Goal: Task Accomplishment & Management: Use online tool/utility

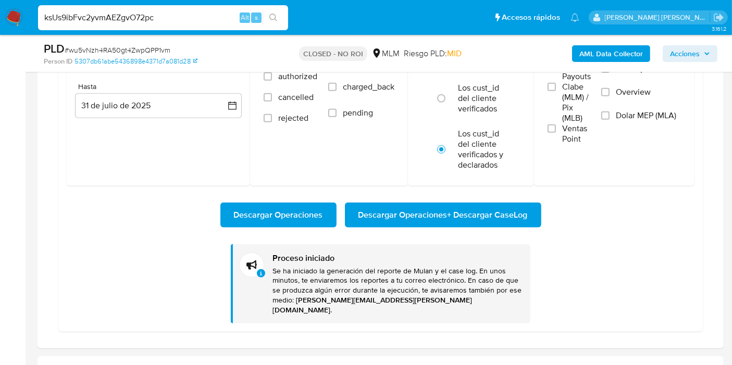
scroll to position [643, 0]
type input "ksUs9ibFvc2yvmAEZgvO72pc"
click at [322, 160] on div "Estado del pago approved in_process authorized cancelled rejected refunded in_m…" at bounding box center [329, 90] width 158 height 192
click at [153, 155] on div "Fechas Desde 1 de abril de 2025 [DATE] Hasta 31 de [PERSON_NAME] de 2025 [DATE]" at bounding box center [158, 90] width 183 height 192
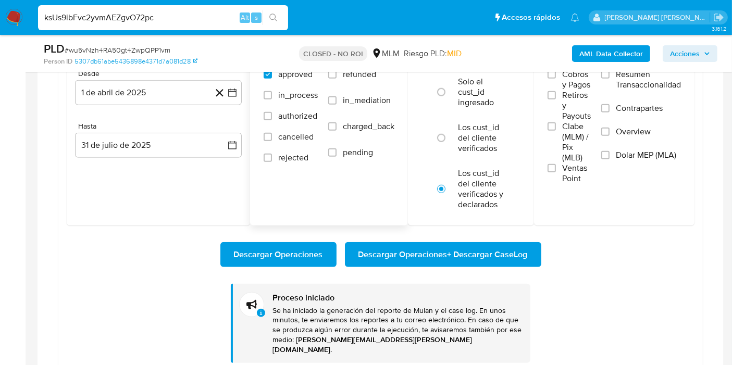
scroll to position [926, 0]
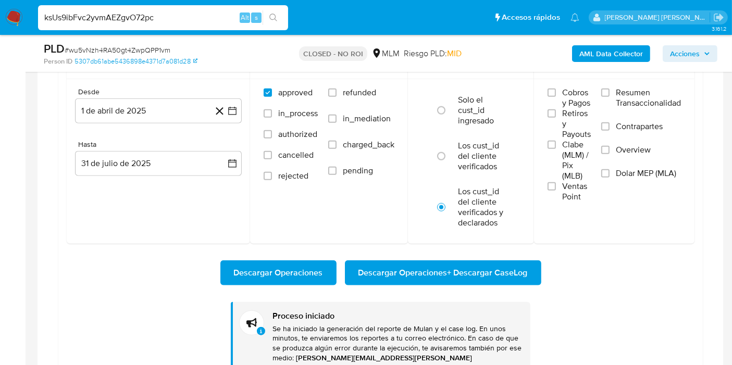
click at [179, 18] on input "ksUs9ibFvc2yvmAEZgvO72pc" at bounding box center [163, 18] width 250 height 14
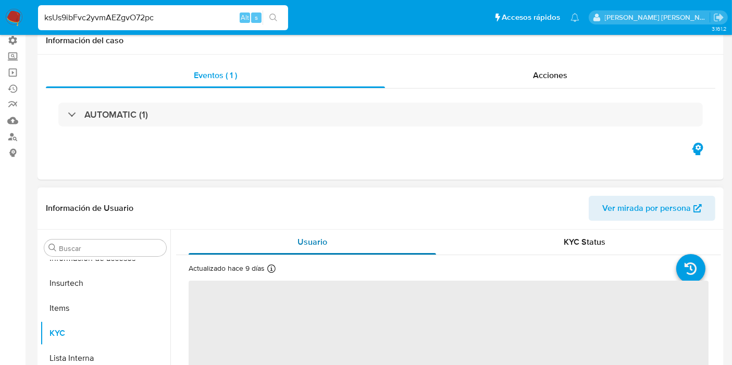
scroll to position [174, 0]
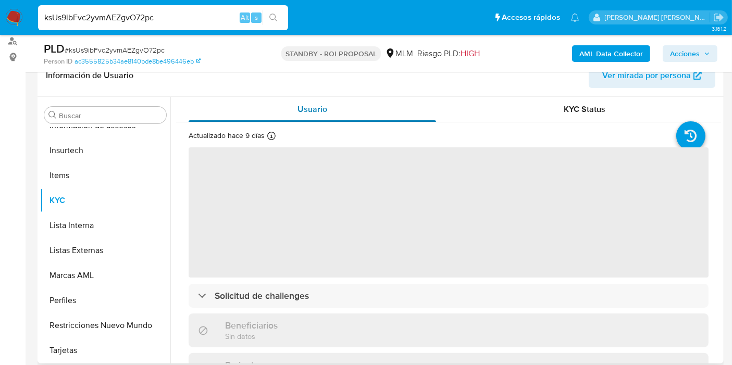
select select "10"
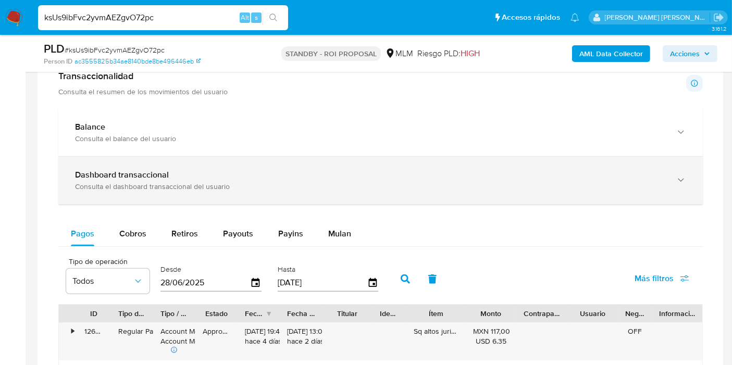
scroll to position [810, 0]
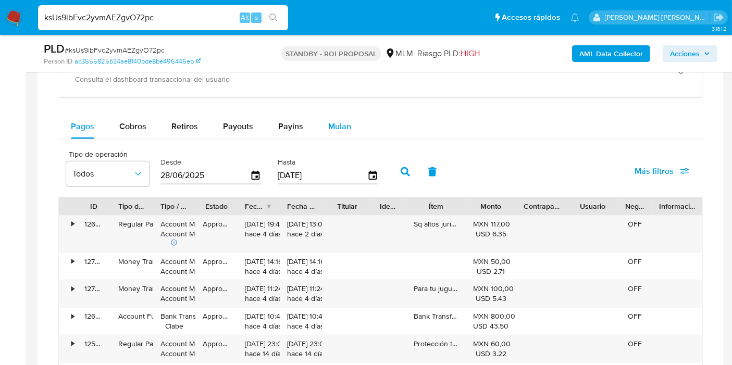
drag, startPoint x: 347, startPoint y: 127, endPoint x: 353, endPoint y: 135, distance: 10.8
click at [346, 127] on span "Mulan" at bounding box center [339, 126] width 23 height 12
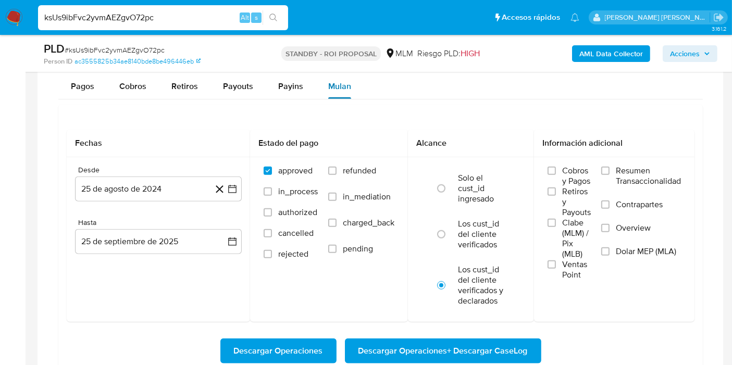
scroll to position [868, 0]
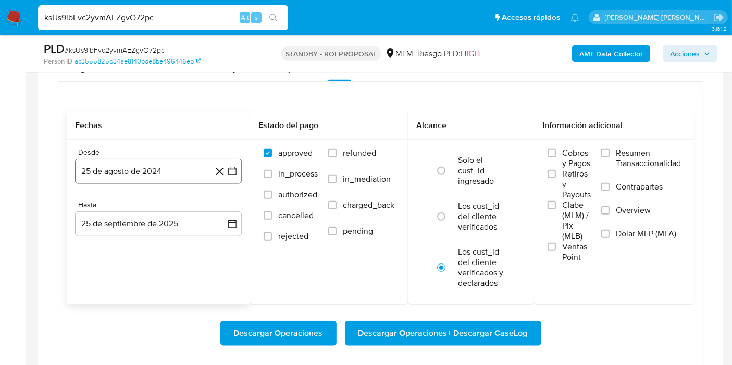
click at [182, 164] on button "25 de agosto de 2024" at bounding box center [158, 171] width 167 height 25
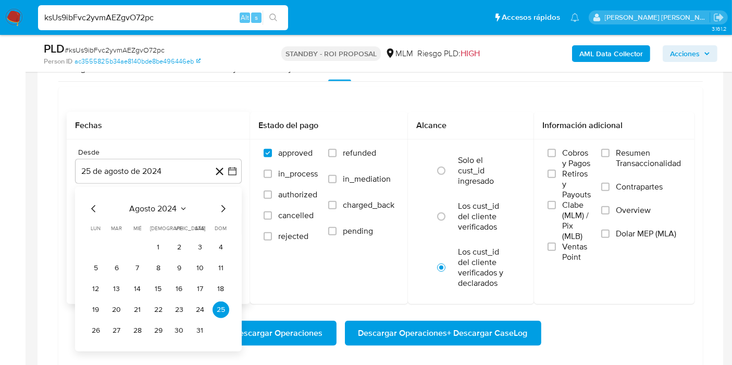
click at [178, 209] on button "agosto 2024" at bounding box center [159, 209] width 58 height 10
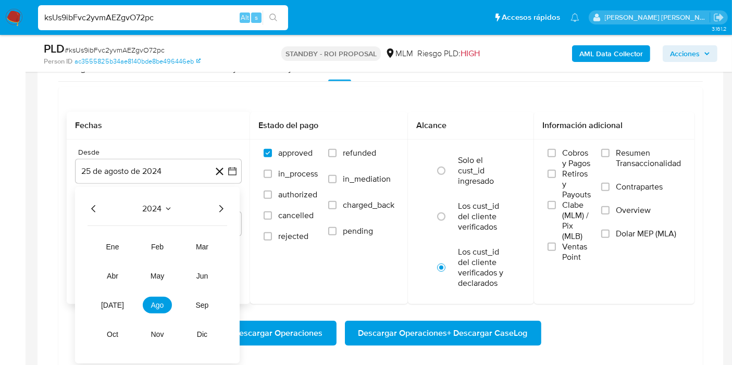
click at [164, 210] on icon "Seleccionar mes y año" at bounding box center [168, 209] width 8 height 8
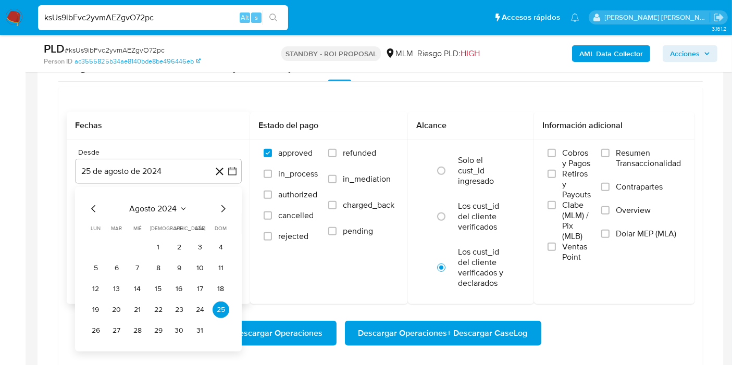
drag, startPoint x: 152, startPoint y: 188, endPoint x: 152, endPoint y: 197, distance: 8.9
click at [152, 189] on div "agosto 2024 agosto 2024 lun lunes mar martes mié miércoles jue jueves vie viern…" at bounding box center [158, 269] width 167 height 165
click at [154, 205] on span "agosto 2024" at bounding box center [153, 209] width 47 height 10
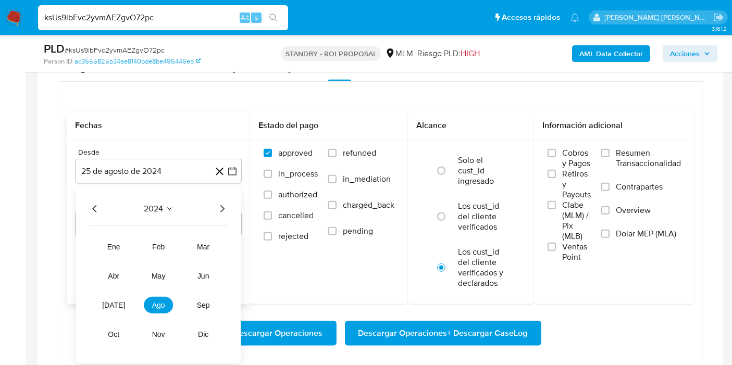
click at [169, 206] on icon "Seleccionar mes y año" at bounding box center [169, 209] width 8 height 8
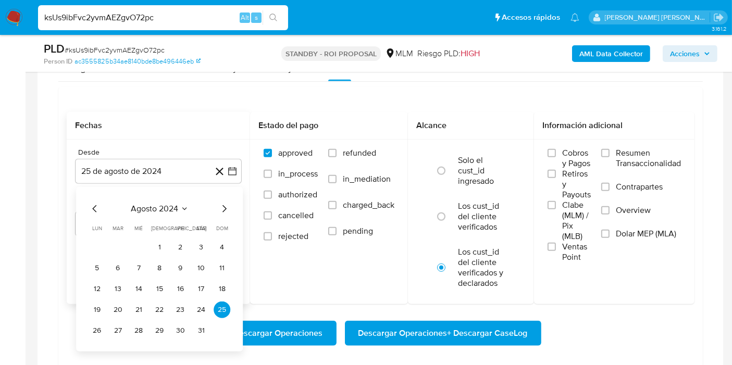
click at [169, 206] on span "agosto 2024" at bounding box center [154, 209] width 47 height 10
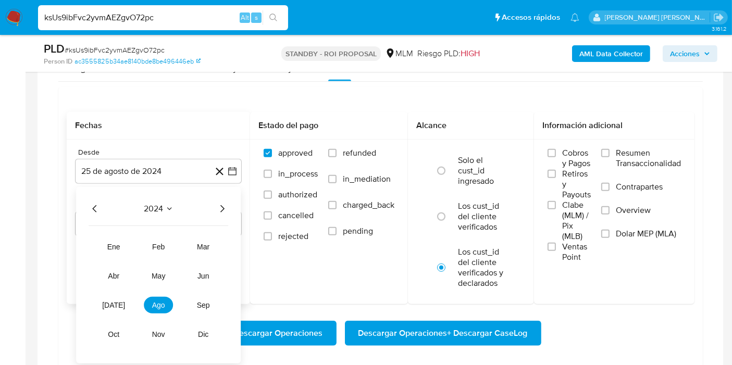
click at [220, 204] on icon "Año siguiente" at bounding box center [222, 209] width 13 height 13
click at [159, 275] on span "may" at bounding box center [159, 276] width 14 height 8
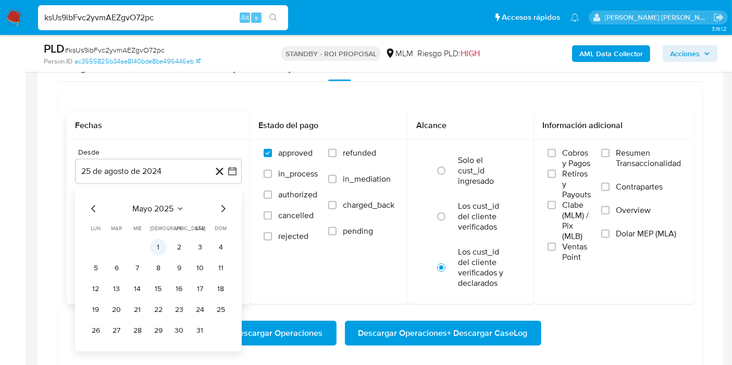
click at [160, 248] on button "1" at bounding box center [158, 247] width 17 height 17
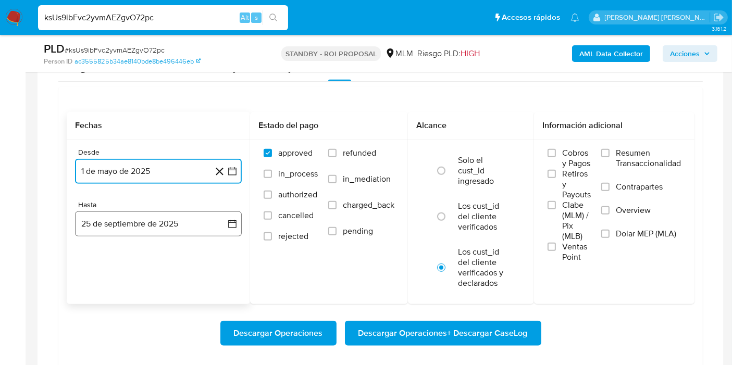
click at [164, 224] on button "25 de septiembre de 2025" at bounding box center [158, 224] width 167 height 25
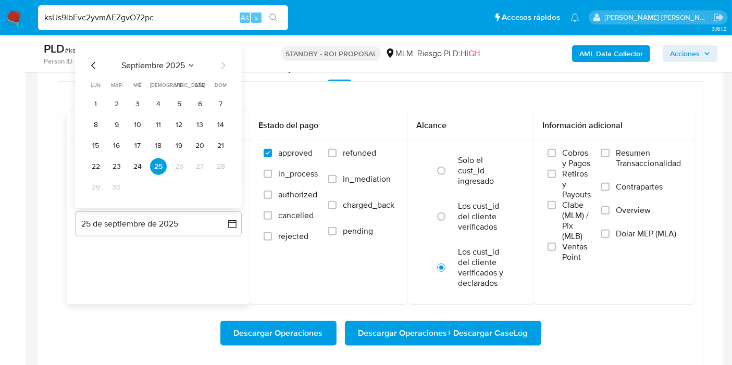
click at [92, 63] on icon "Mes anterior" at bounding box center [93, 65] width 4 height 7
click at [221, 187] on button "31" at bounding box center [221, 187] width 17 height 17
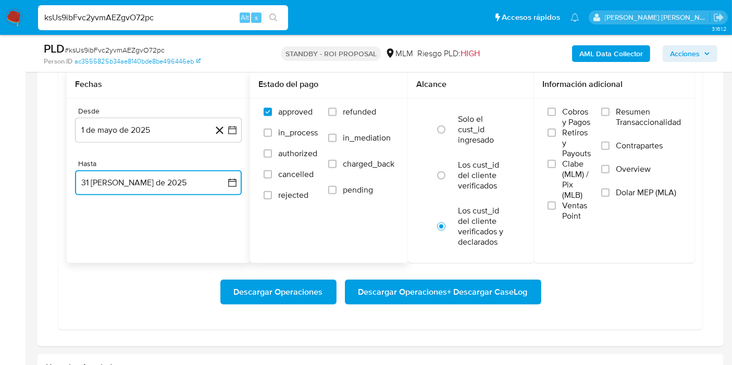
scroll to position [926, 0]
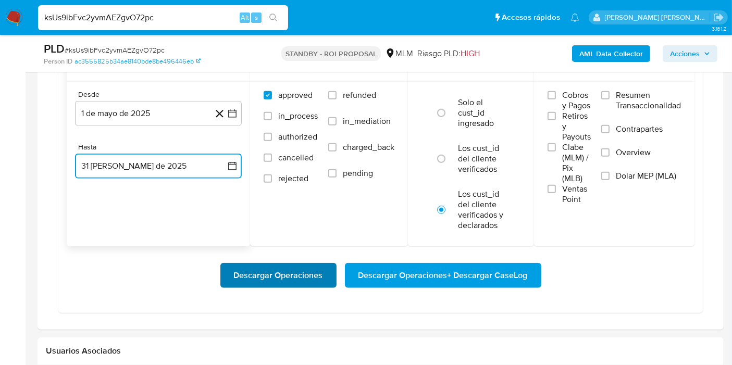
click at [294, 277] on span "Descargar Operaciones" at bounding box center [278, 275] width 89 height 23
